Goal: Information Seeking & Learning: Learn about a topic

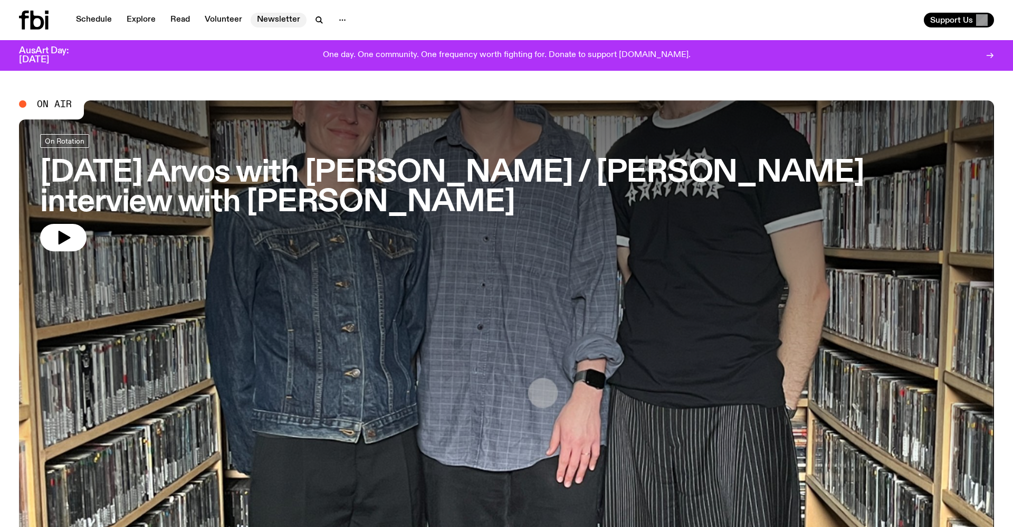
click at [291, 20] on link "Newsletter" at bounding box center [279, 20] width 56 height 15
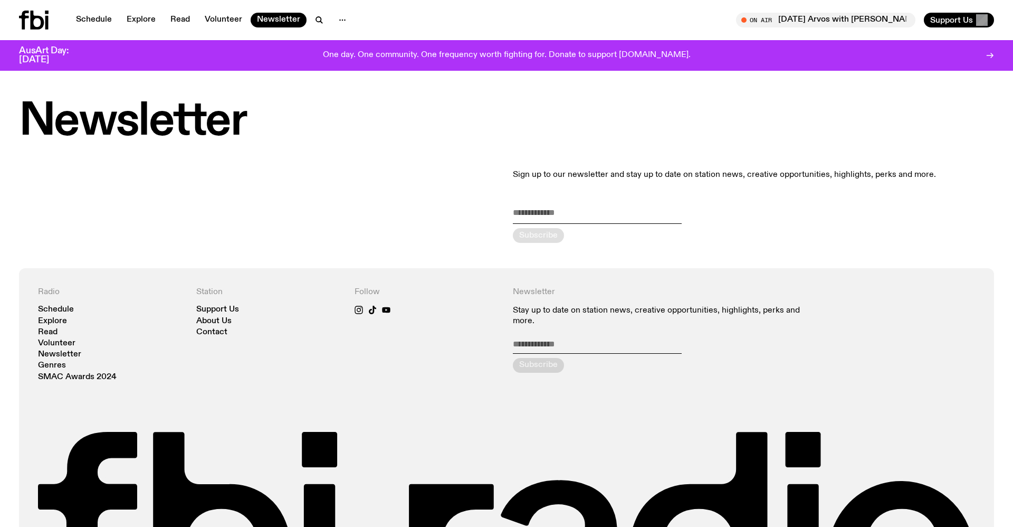
click at [545, 214] on input "email" at bounding box center [597, 214] width 169 height 17
type input "**********"
click at [552, 237] on div "submit" at bounding box center [538, 235] width 51 height 15
click at [66, 310] on link "Schedule" at bounding box center [56, 310] width 36 height 8
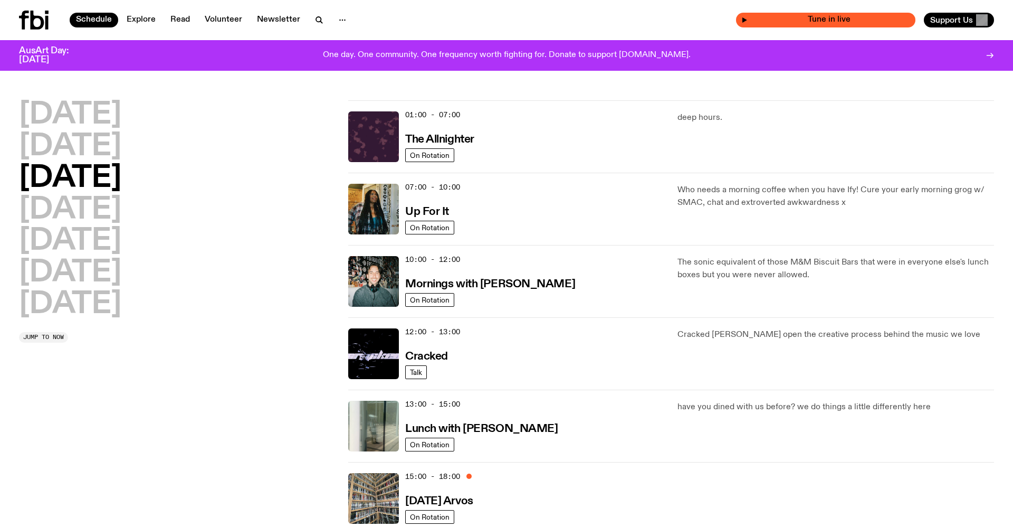
click at [834, 22] on span "Tune in live" at bounding box center [829, 20] width 163 height 8
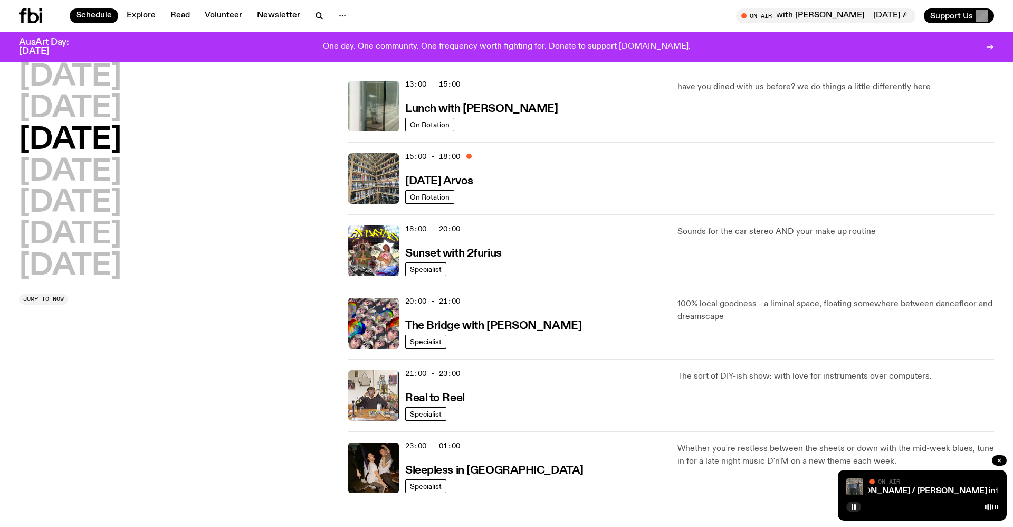
scroll to position [311, 0]
click at [745, 17] on icon "button" at bounding box center [744, 16] width 6 height 6
click at [893, 492] on link "[DATE] Arvos with [PERSON_NAME] / [PERSON_NAME] interview with [PERSON_NAME]" at bounding box center [882, 491] width 346 height 8
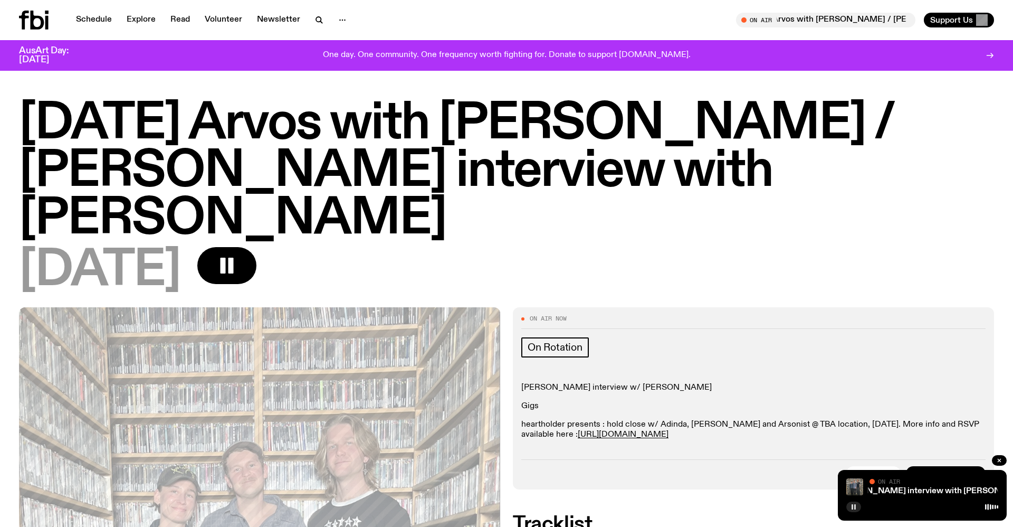
click at [855, 508] on rect "button" at bounding box center [855, 506] width 2 height 5
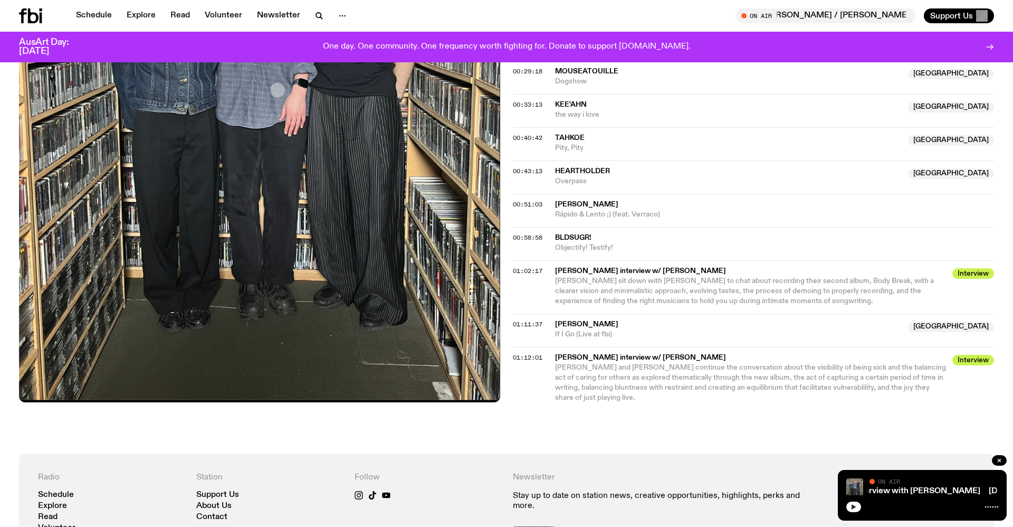
scroll to position [637, 0]
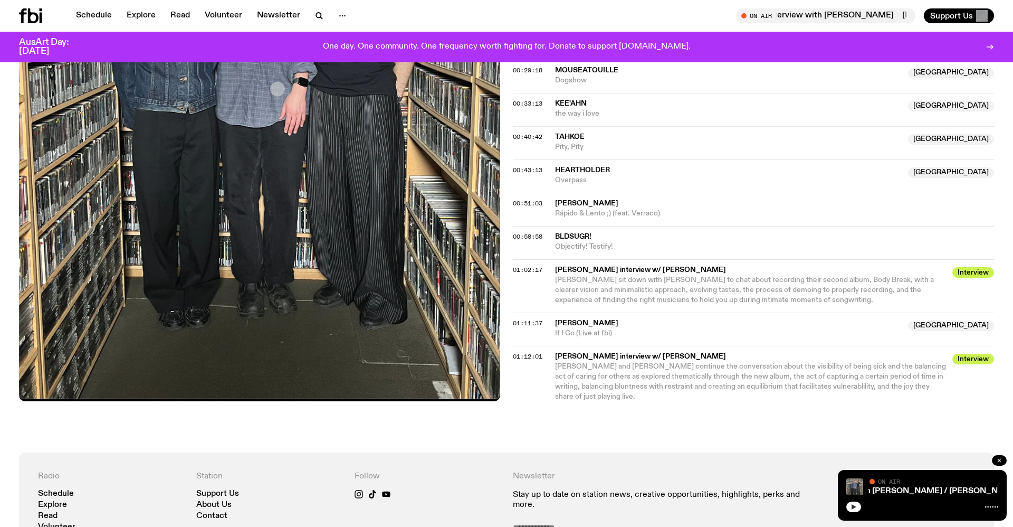
click at [996, 460] on icon "button" at bounding box center [999, 460] width 6 height 6
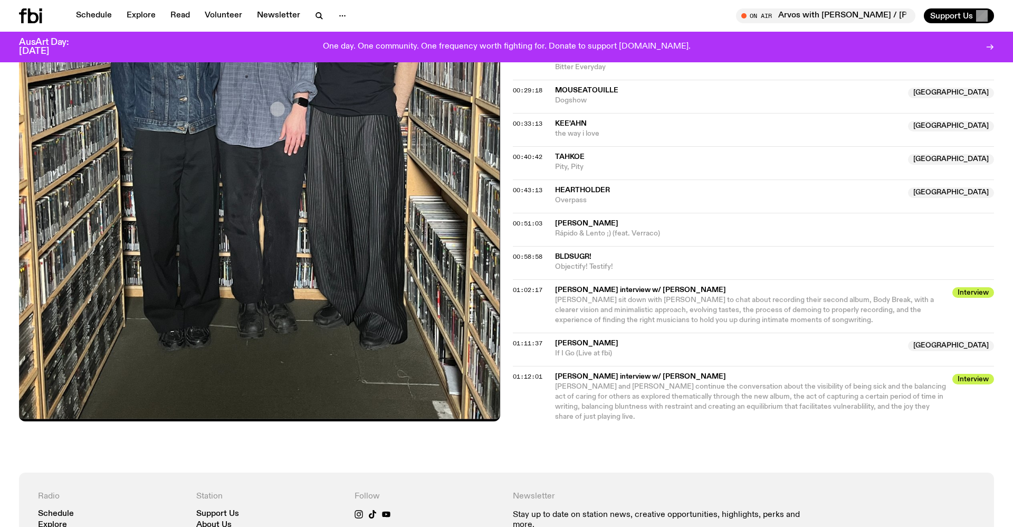
scroll to position [619, 0]
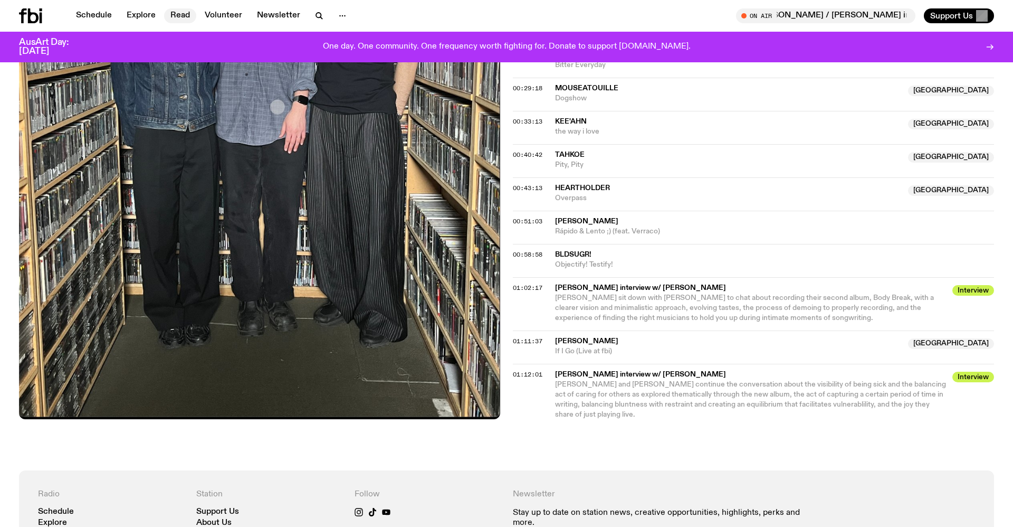
click at [182, 16] on link "Read" at bounding box center [180, 15] width 32 height 15
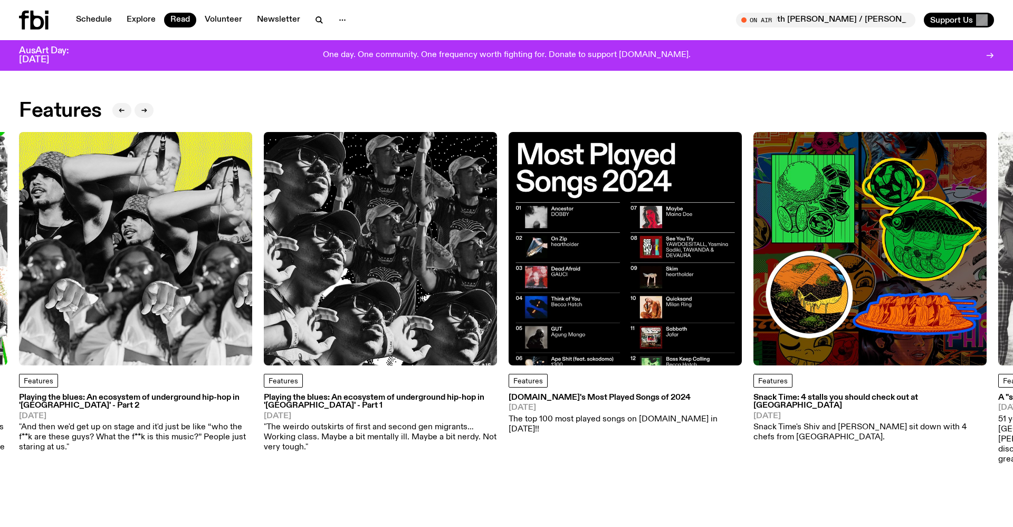
click at [580, 282] on img at bounding box center [625, 248] width 233 height 233
